Goal: Task Accomplishment & Management: Manage account settings

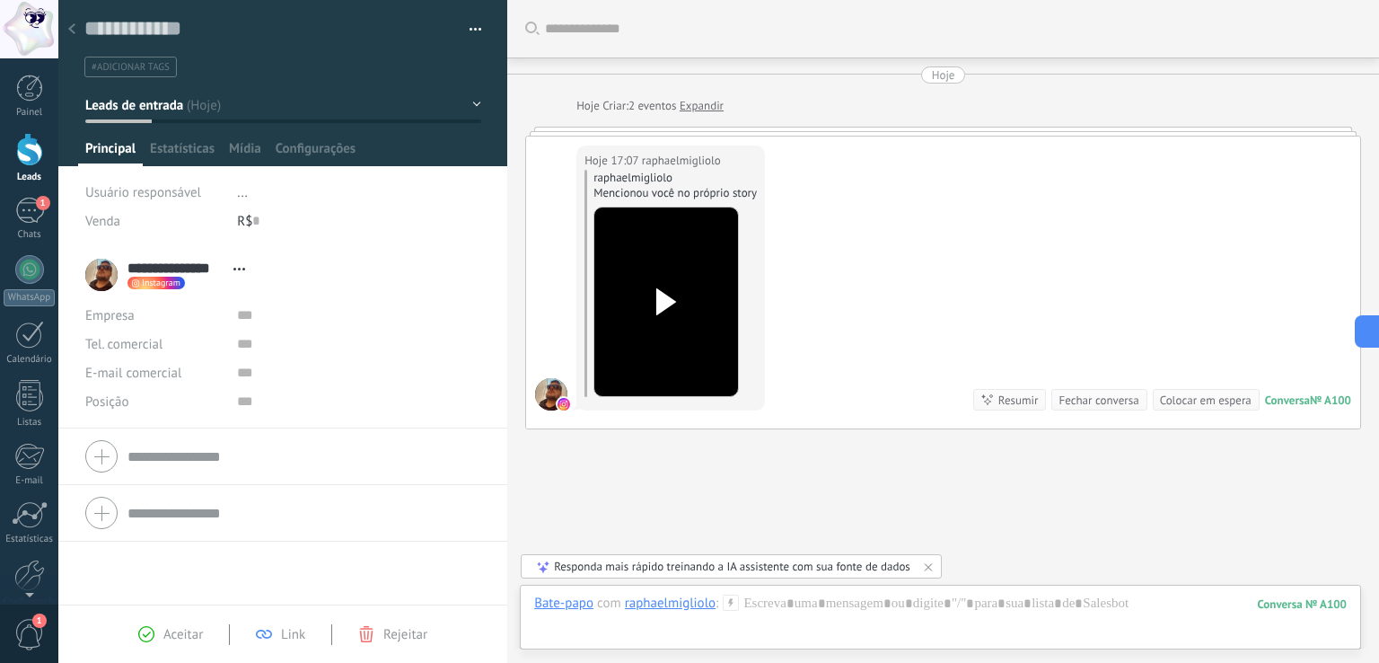
scroll to position [26, 0]
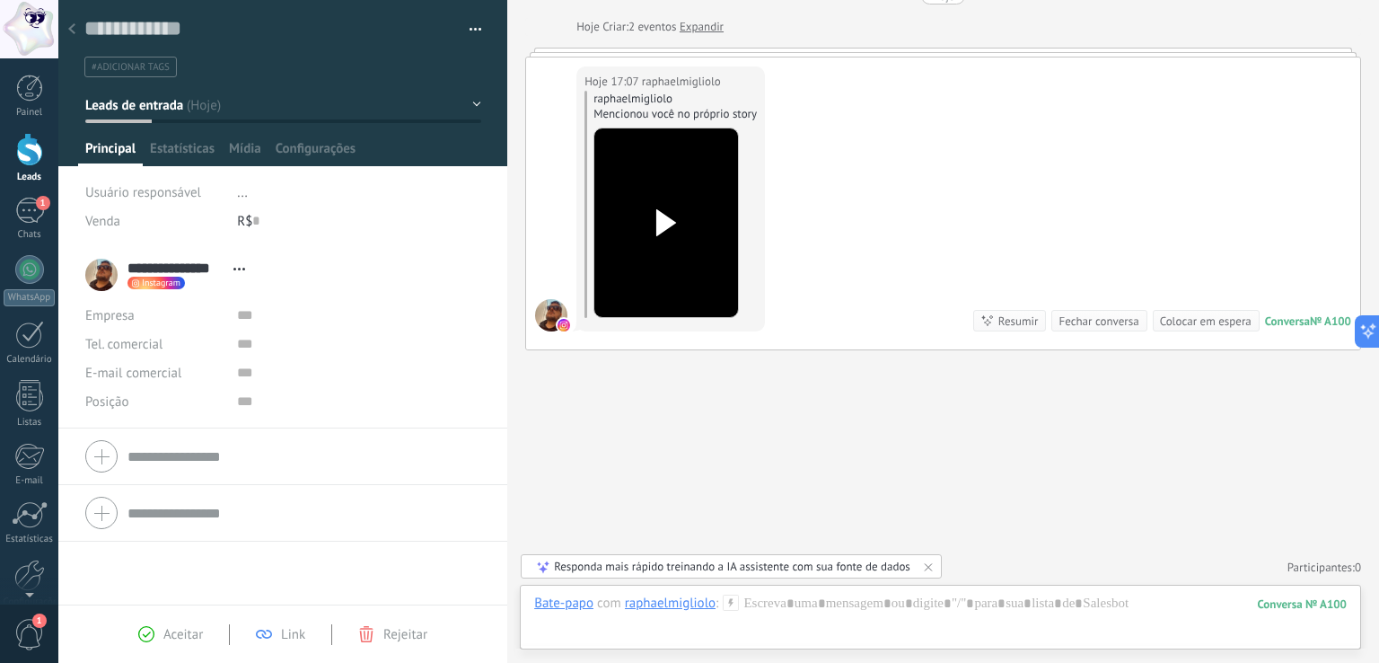
click at [26, 166] on link "Leads" at bounding box center [29, 158] width 58 height 50
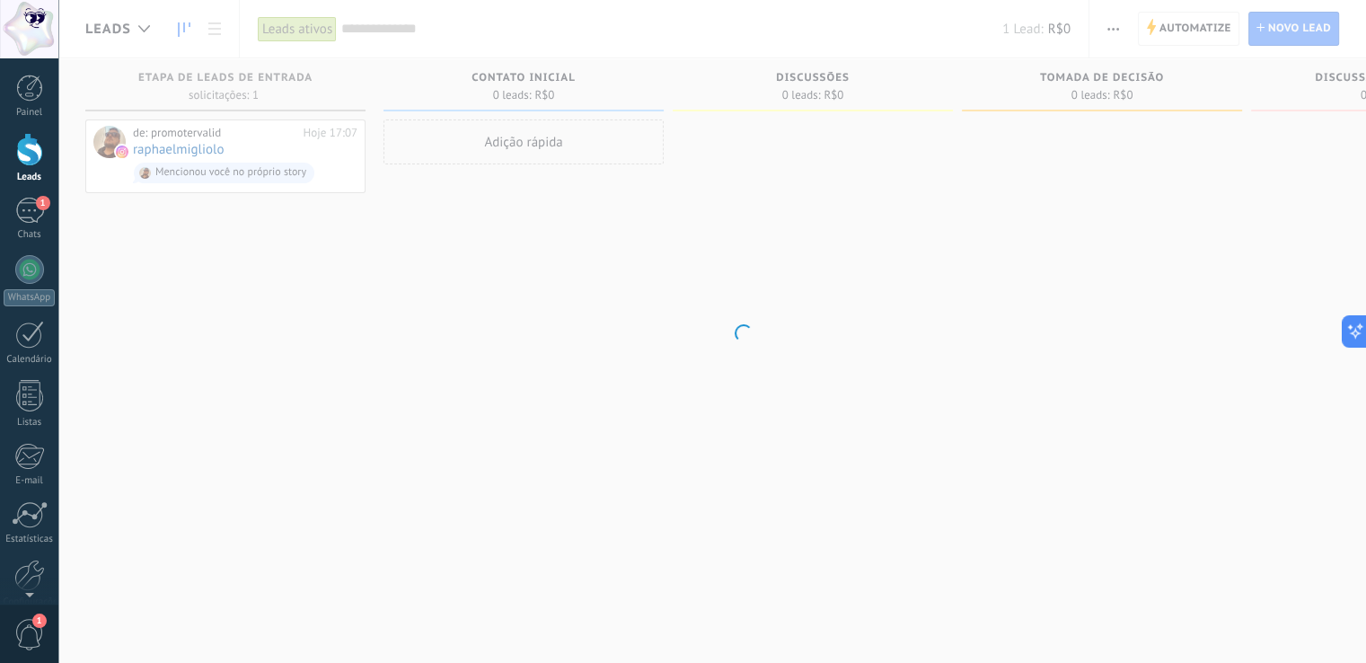
click at [242, 270] on body ".abccls-1,.abccls-2{fill-rule:evenodd}.abccls-2{fill:#fff} .abfcls-1{fill:none}…" at bounding box center [683, 331] width 1366 height 663
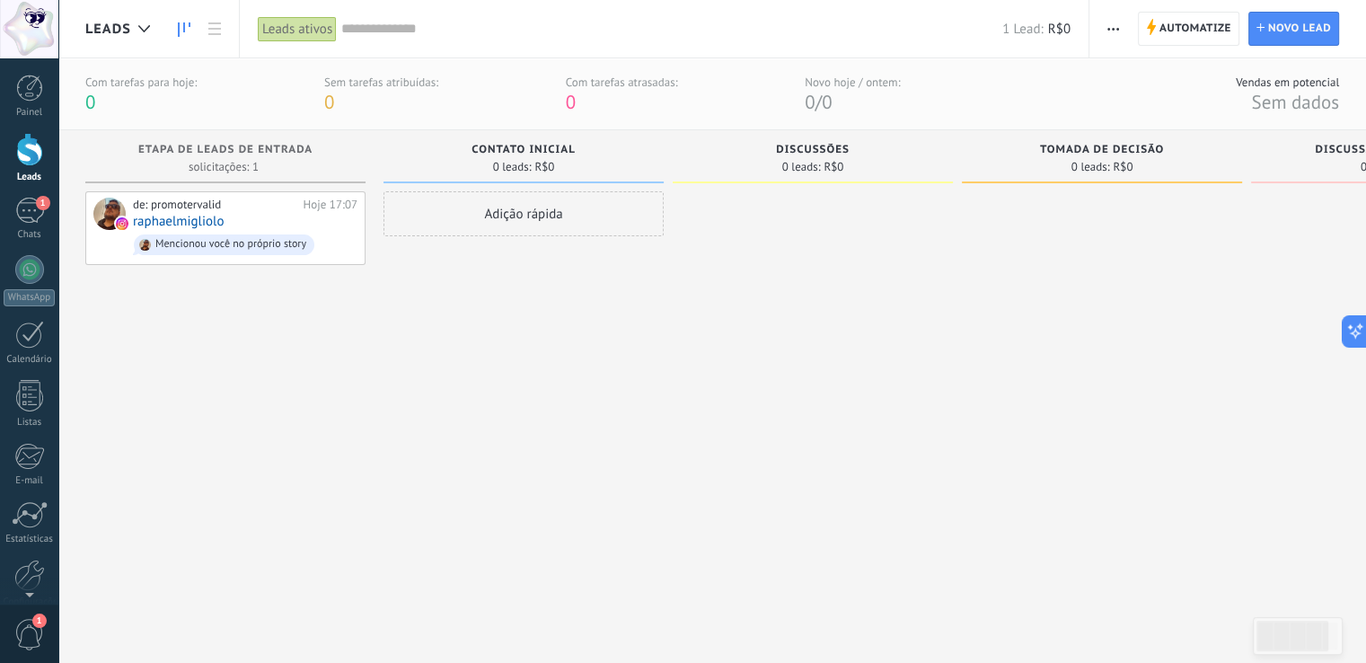
click at [453, 337] on div "Adição rápida" at bounding box center [523, 405] width 280 height 428
click at [326, 358] on div "de: promotervalid Hoje 17:07 raphaelmigliolo Mencionou você no próprio story" at bounding box center [225, 405] width 280 height 428
click at [427, 374] on div "Adição rápida" at bounding box center [523, 405] width 280 height 428
click at [463, 401] on div "Adição rápida" at bounding box center [523, 405] width 280 height 428
click at [320, 377] on div "de: promotervalid Hoje 17:07 raphaelmigliolo Mencionou você no próprio story" at bounding box center [225, 405] width 280 height 428
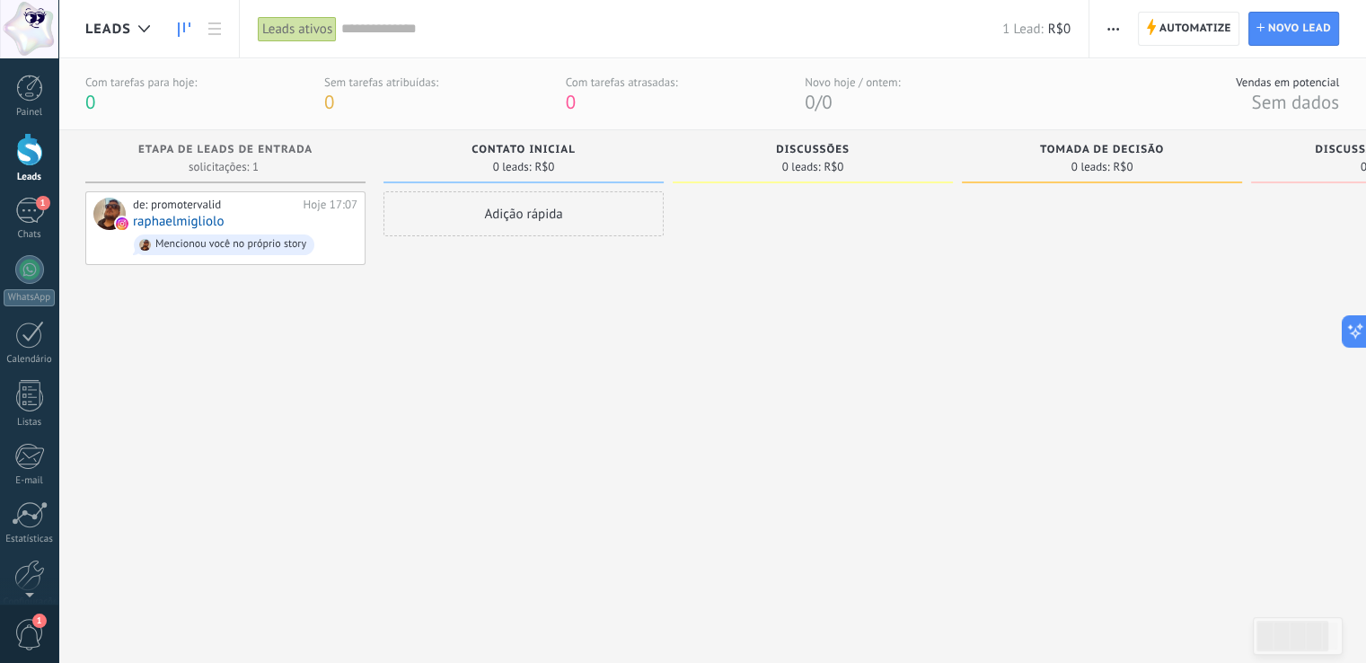
click at [339, 367] on div "de: promotervalid Hoje 17:07 raphaelmigliolo Mencionou você no próprio story" at bounding box center [225, 405] width 280 height 428
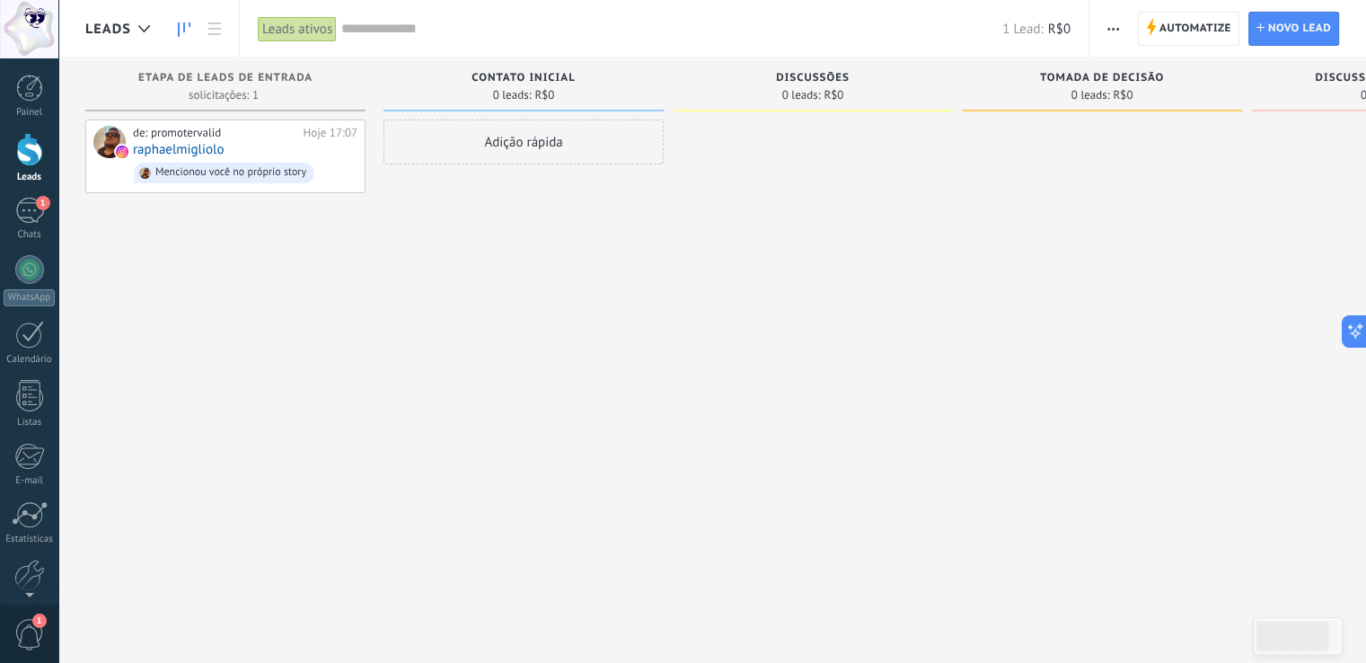
click at [632, 301] on div "Adição rápida" at bounding box center [523, 333] width 280 height 428
click at [348, 388] on div "de: promotervalid Hoje 17:07 raphaelmigliolo Mencionou você no próprio story" at bounding box center [225, 333] width 280 height 428
click at [453, 237] on div "Adição rápida" at bounding box center [523, 333] width 280 height 428
